Goal: Communication & Community: Answer question/provide support

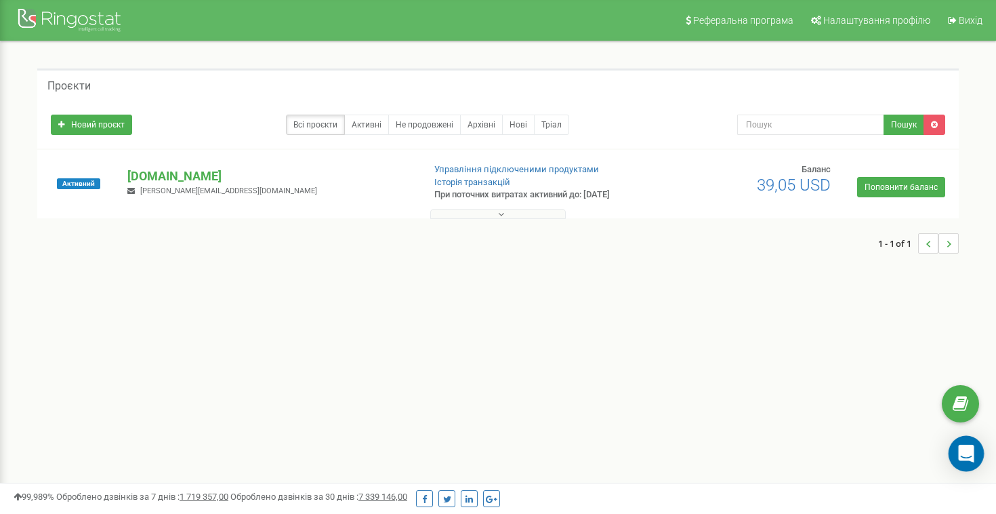
click at [963, 450] on icon "Open Intercom Messenger" at bounding box center [966, 454] width 16 height 18
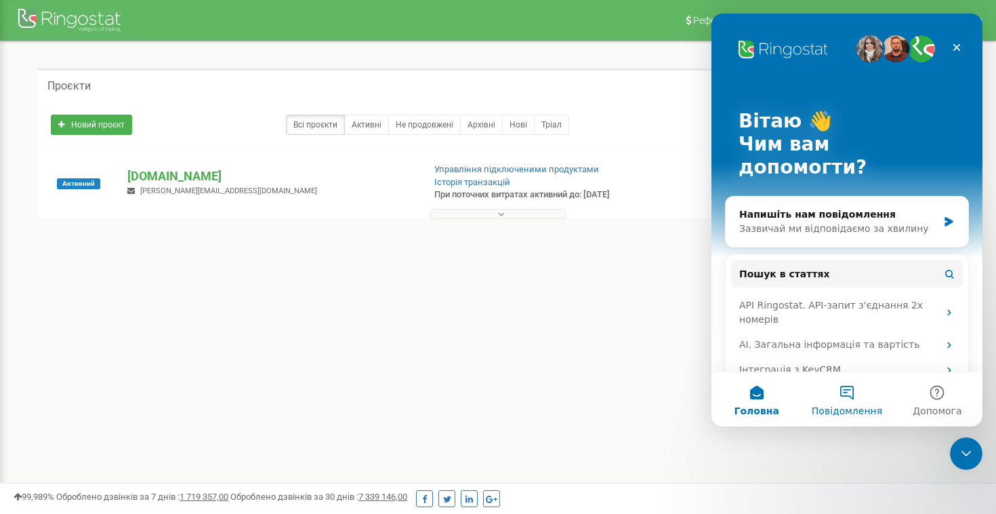
click at [863, 403] on button "Повідомлення" at bounding box center [847, 399] width 90 height 54
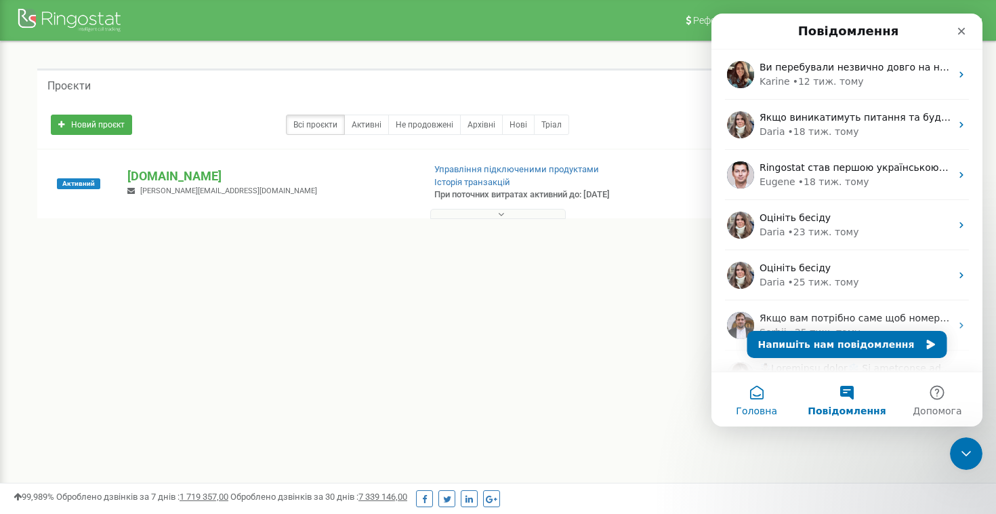
click at [764, 402] on button "Головна" at bounding box center [757, 399] width 90 height 54
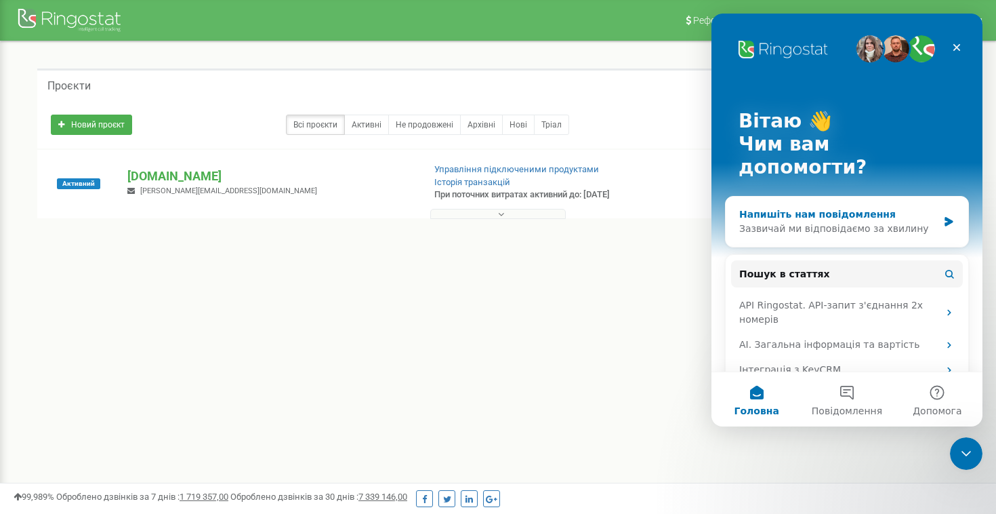
click at [927, 222] on div "Зазвичай ми відповідаємо за хвилину" at bounding box center [838, 229] width 199 height 14
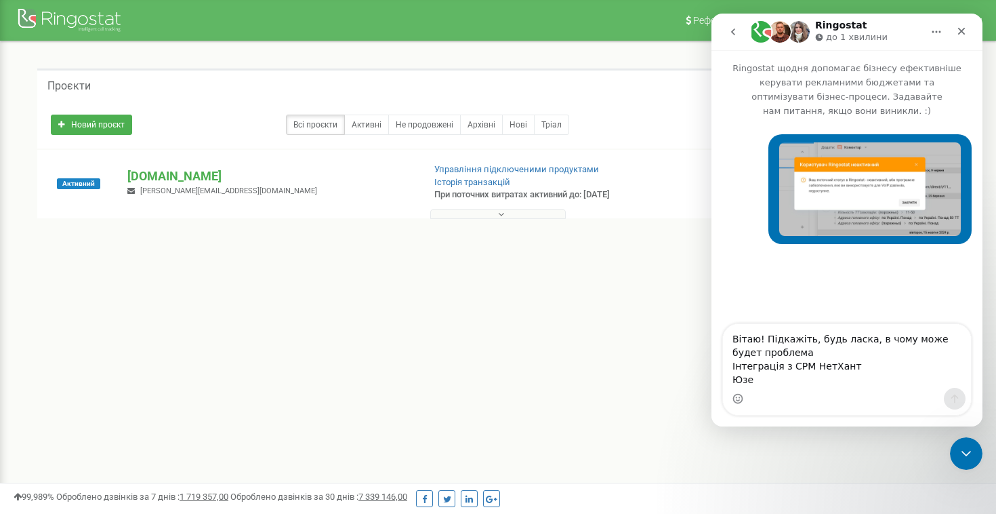
type textarea "Вітаю! Підкажіть, будь ласка, в чому може будет проблема Інтеграція з СРМ НетХа…"
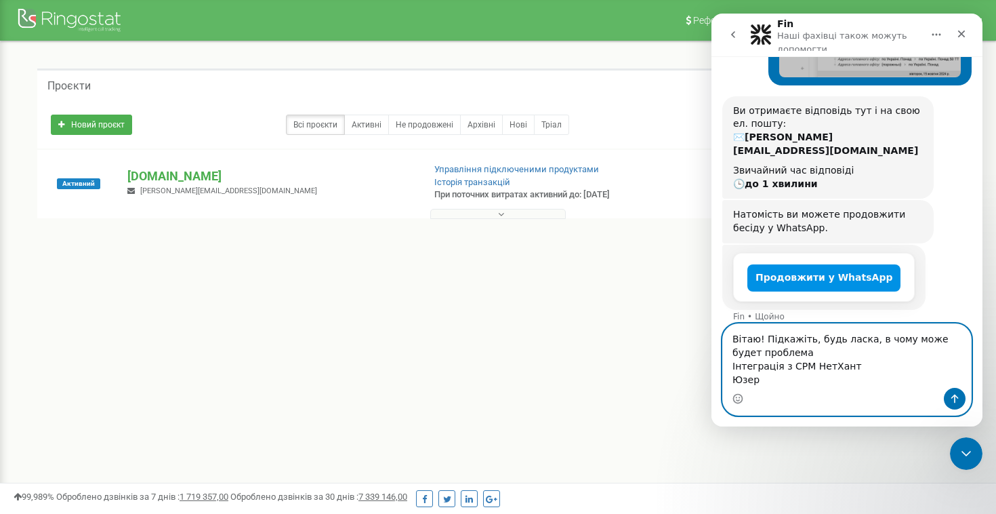
scroll to position [165, 0]
paste textarea "ployalnet_bylik"
type textarea "Вітаю! Підкажіть, будь ласка, в чому може будет проблема Інтеграція з СРМ НетХа…"
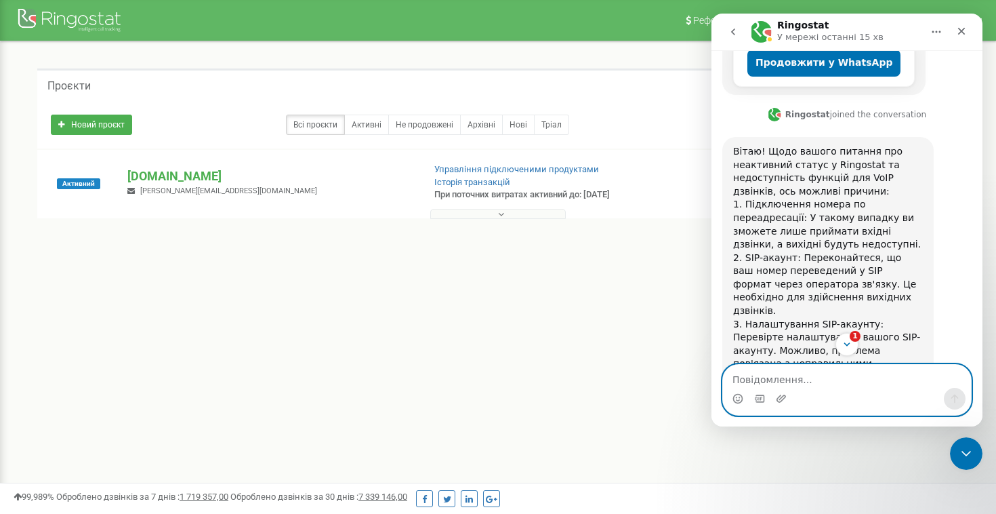
scroll to position [988, 0]
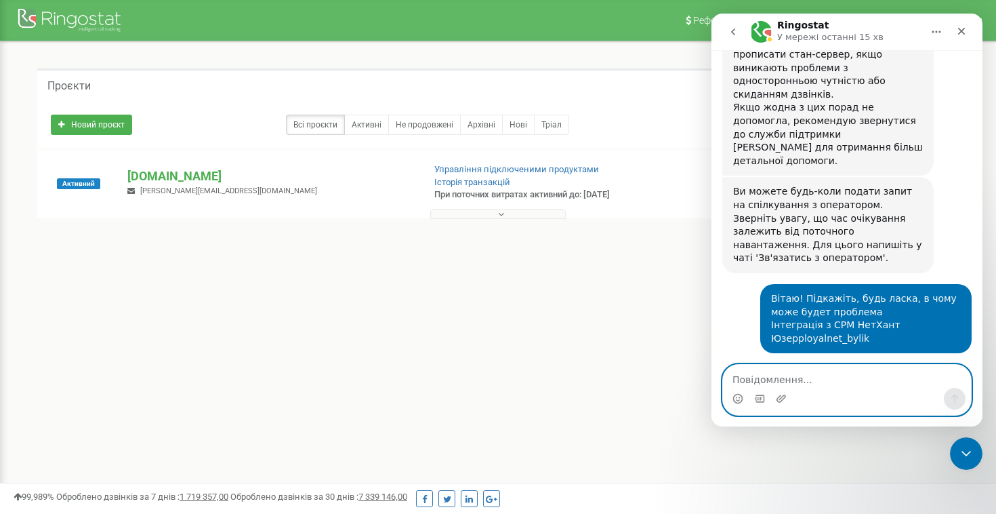
click at [842, 374] on textarea "Повідомлення..." at bounding box center [847, 376] width 248 height 23
click at [834, 389] on div "Месенджер Intercom" at bounding box center [847, 399] width 248 height 22
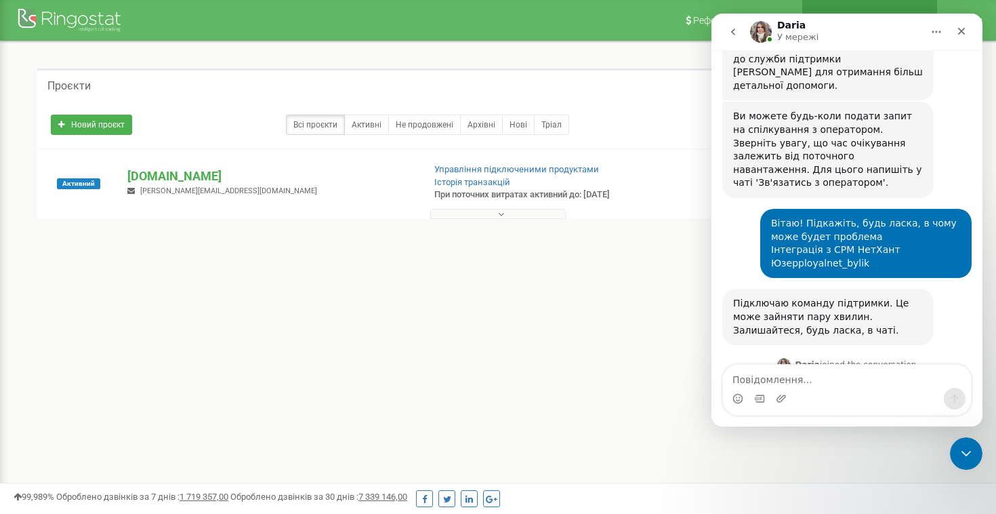
scroll to position [1064, 0]
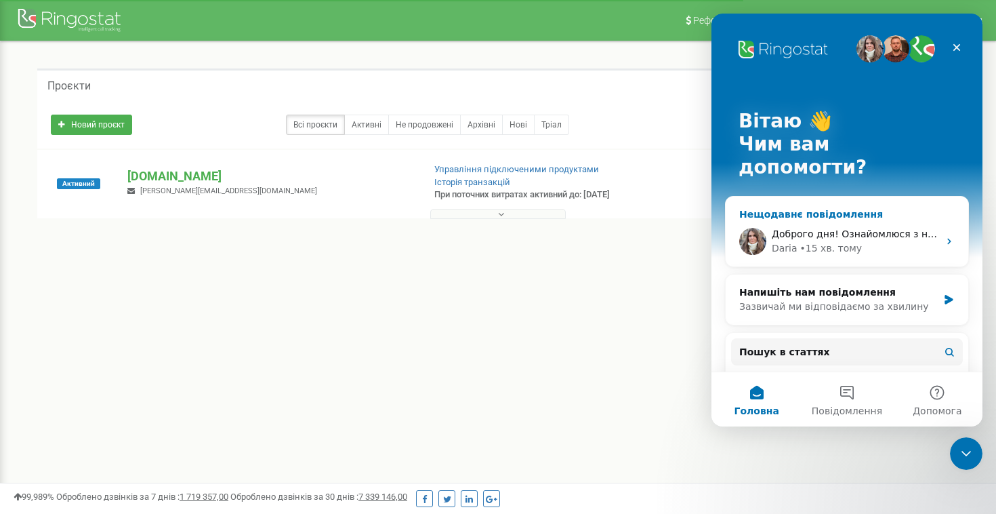
click at [882, 228] on span "Доброго дня! Ознайомлюся з налаштуваннями у вашому проекті та відпишу вам по го…" at bounding box center [1013, 233] width 482 height 11
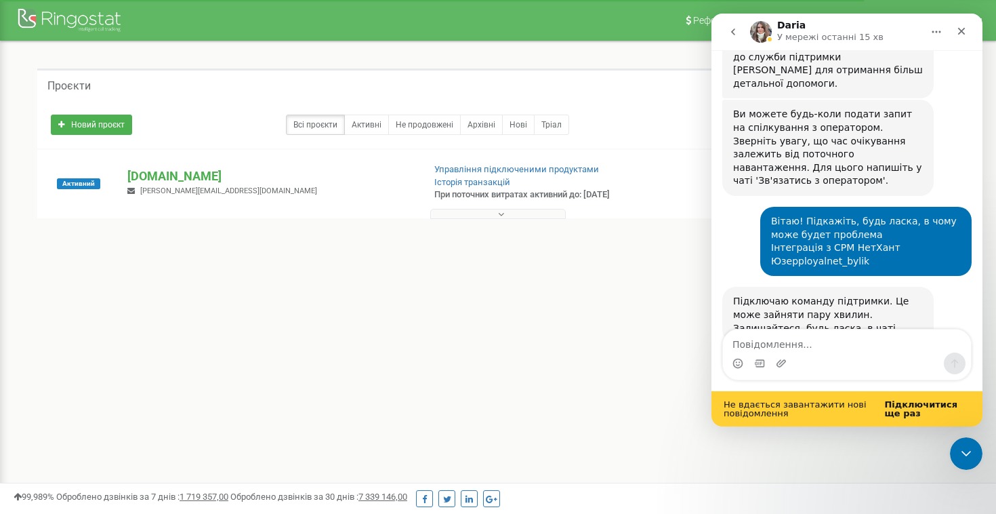
scroll to position [1099, 0]
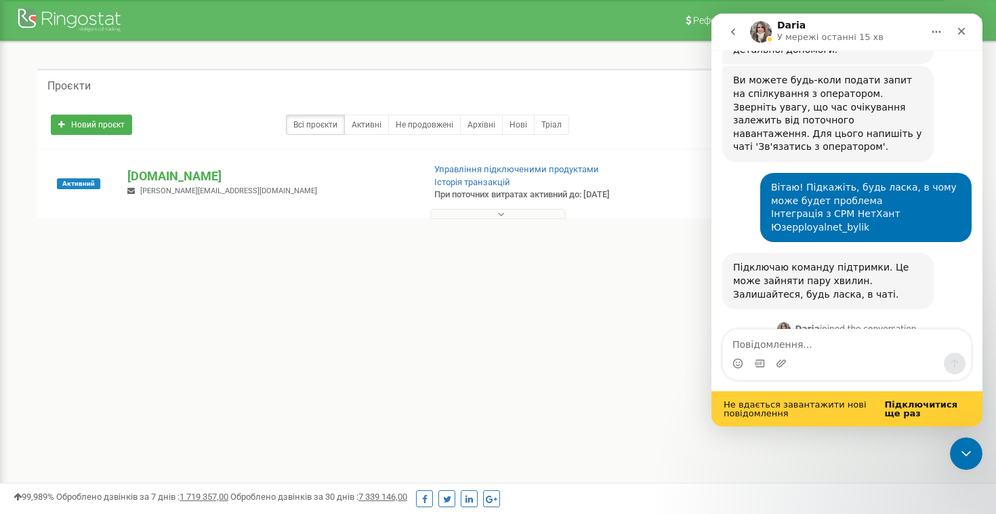
click at [901, 409] on b "Підключитися ще раз" at bounding box center [920, 408] width 73 height 19
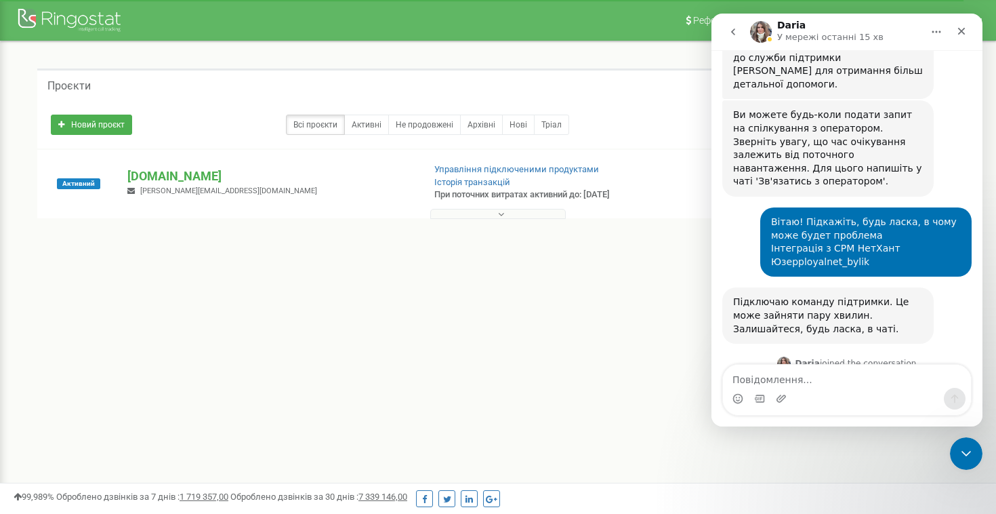
scroll to position [1064, 0]
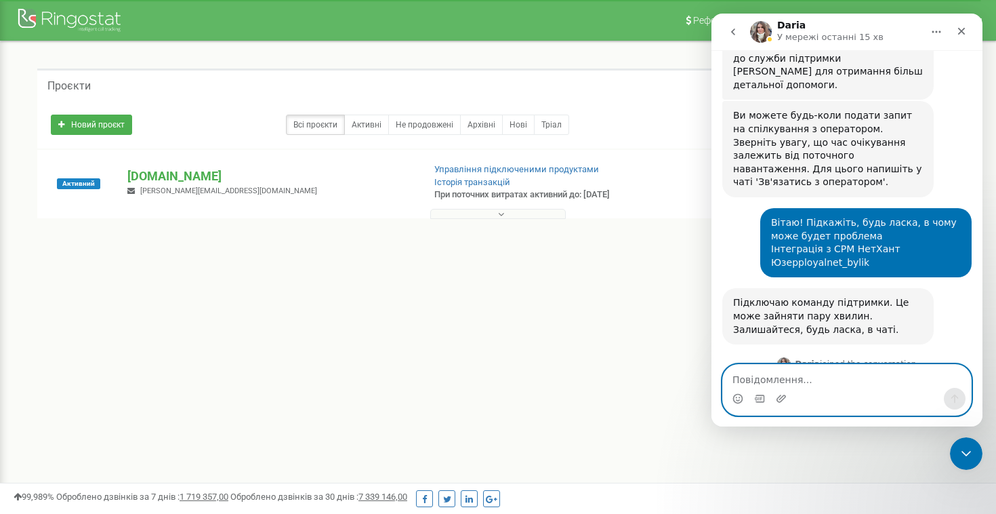
click at [844, 379] on textarea "Повідомлення..." at bounding box center [847, 376] width 248 height 23
type textarea "[PERSON_NAME] написав, що напрацювало)"
